Goal: Task Accomplishment & Management: Manage account settings

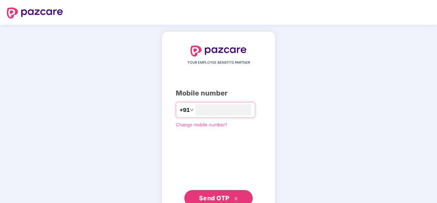
type input "**********"
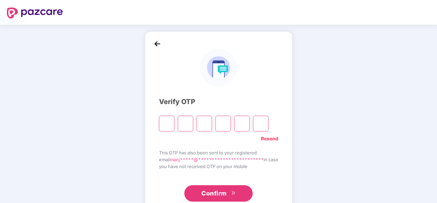
type input "*"
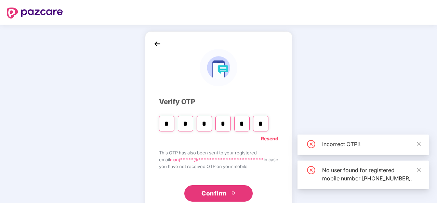
type input "*"
click at [224, 188] on span "Confirm" at bounding box center [213, 193] width 25 height 10
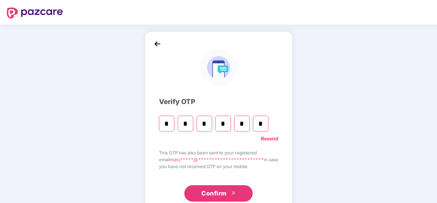
click at [264, 122] on input "*" at bounding box center [260, 124] width 15 height 16
type input "*"
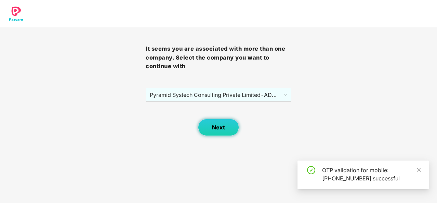
click at [225, 128] on button "Next" at bounding box center [218, 127] width 41 height 17
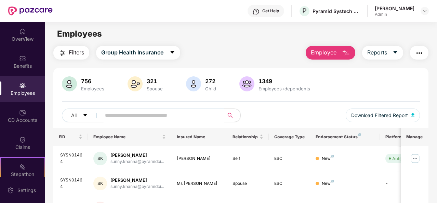
click at [131, 118] on input "text" at bounding box center [160, 115] width 110 height 10
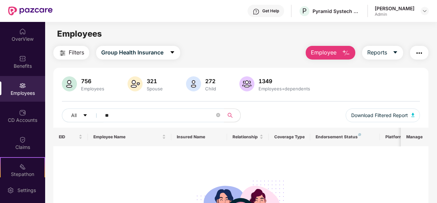
type input "*"
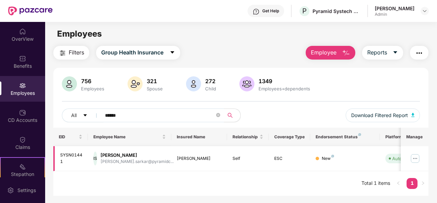
type input "******"
click at [418, 155] on img at bounding box center [415, 158] width 11 height 11
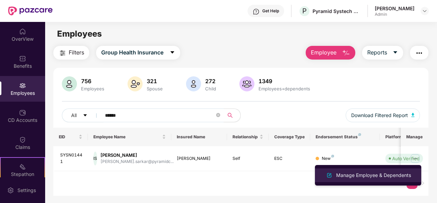
click at [368, 175] on div "Manage Employee & Dependents" at bounding box center [374, 175] width 78 height 8
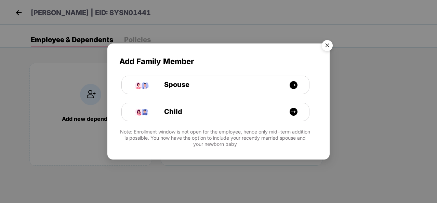
click at [333, 49] on img "Close" at bounding box center [327, 46] width 19 height 19
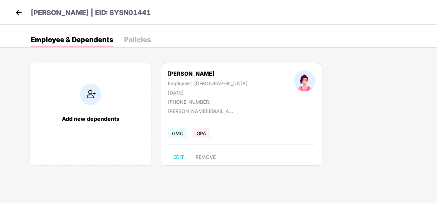
click at [16, 14] on img at bounding box center [19, 13] width 10 height 10
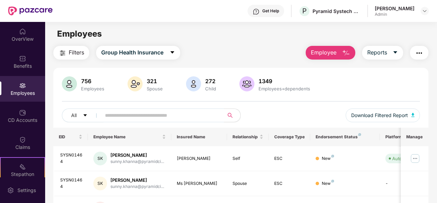
click at [134, 109] on span at bounding box center [160, 115] width 127 height 14
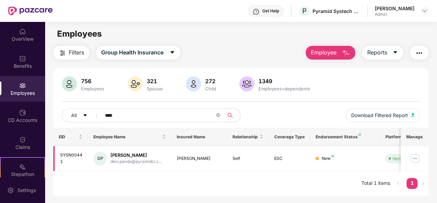
type input "****"
click at [419, 155] on img at bounding box center [415, 158] width 11 height 11
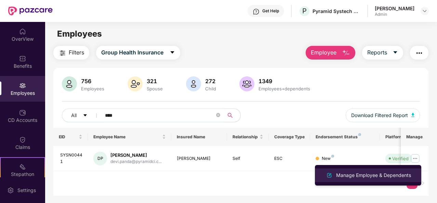
click at [353, 173] on div "Manage Employee & Dependents" at bounding box center [374, 175] width 78 height 8
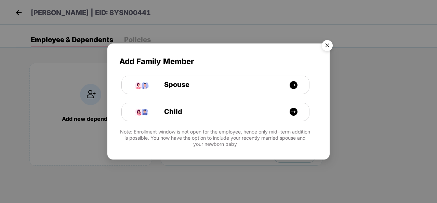
drag, startPoint x: 330, startPoint y: 45, endPoint x: 331, endPoint y: 50, distance: 4.8
click at [330, 45] on img "Close" at bounding box center [327, 46] width 19 height 19
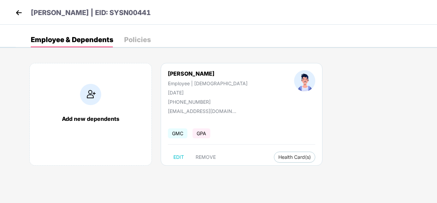
click at [17, 12] on img at bounding box center [19, 13] width 10 height 10
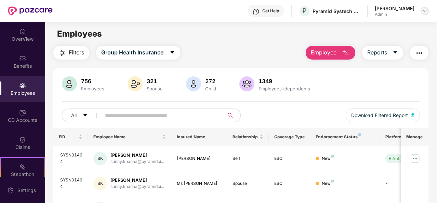
click at [427, 12] on img at bounding box center [424, 10] width 5 height 5
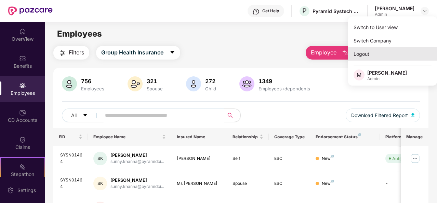
click at [366, 53] on div "Logout" at bounding box center [392, 53] width 89 height 13
